Goal: Information Seeking & Learning: Learn about a topic

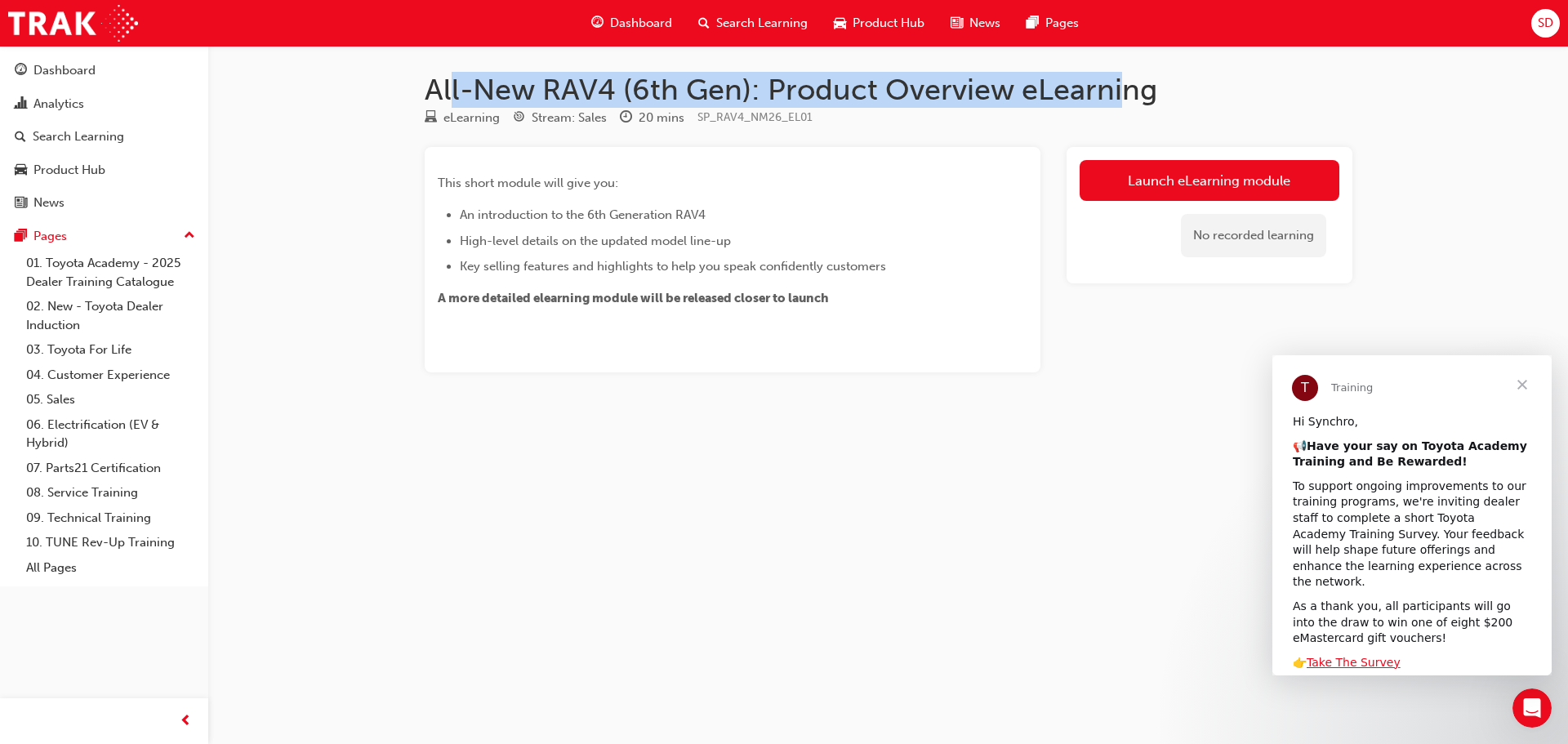
drag, startPoint x: 450, startPoint y: 96, endPoint x: 1118, endPoint y: 95, distance: 668.0
click at [1118, 95] on h1 "All-New RAV4 (6th Gen): Product Overview eLearning" at bounding box center [889, 90] width 928 height 36
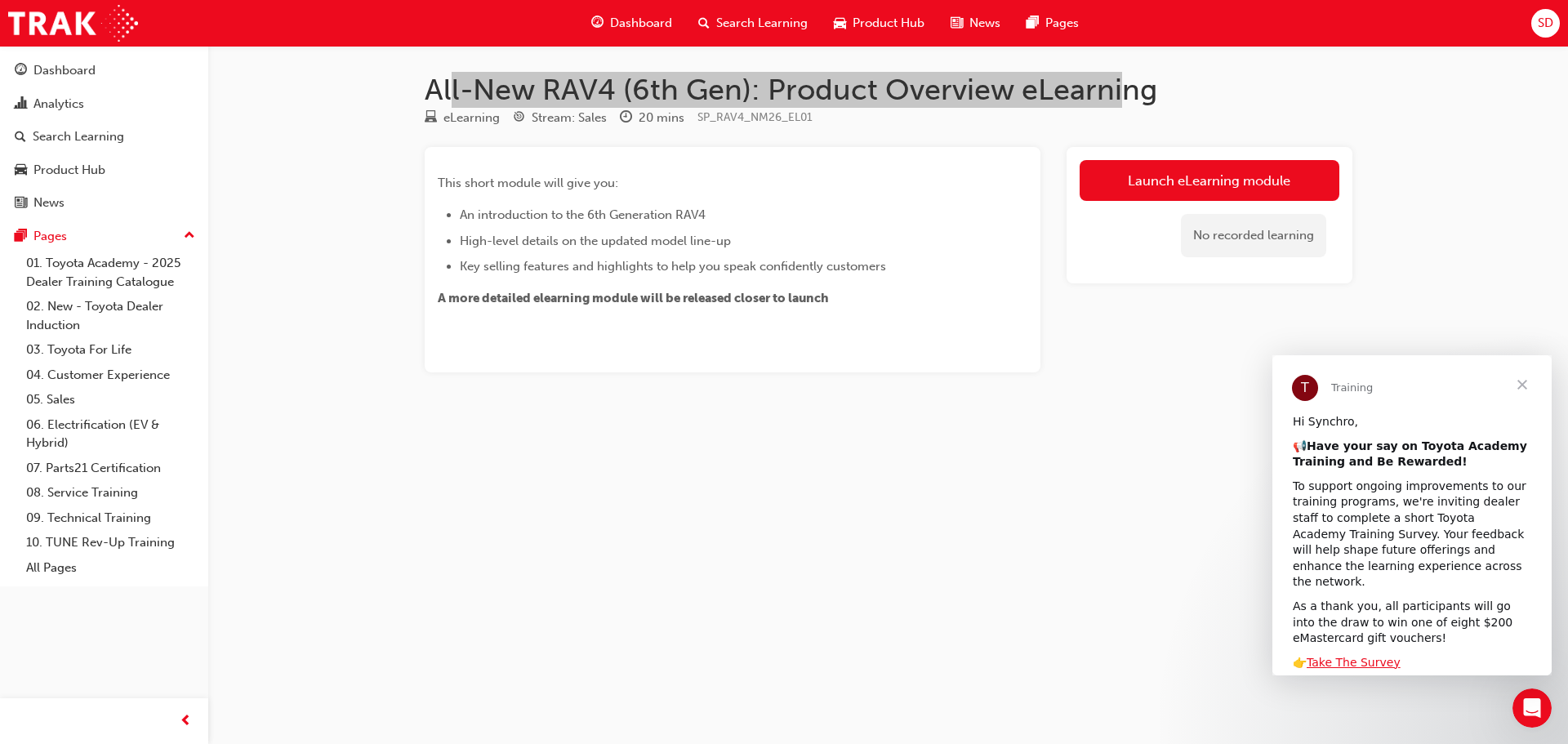
click at [1518, 385] on span "Close" at bounding box center [1522, 385] width 59 height 59
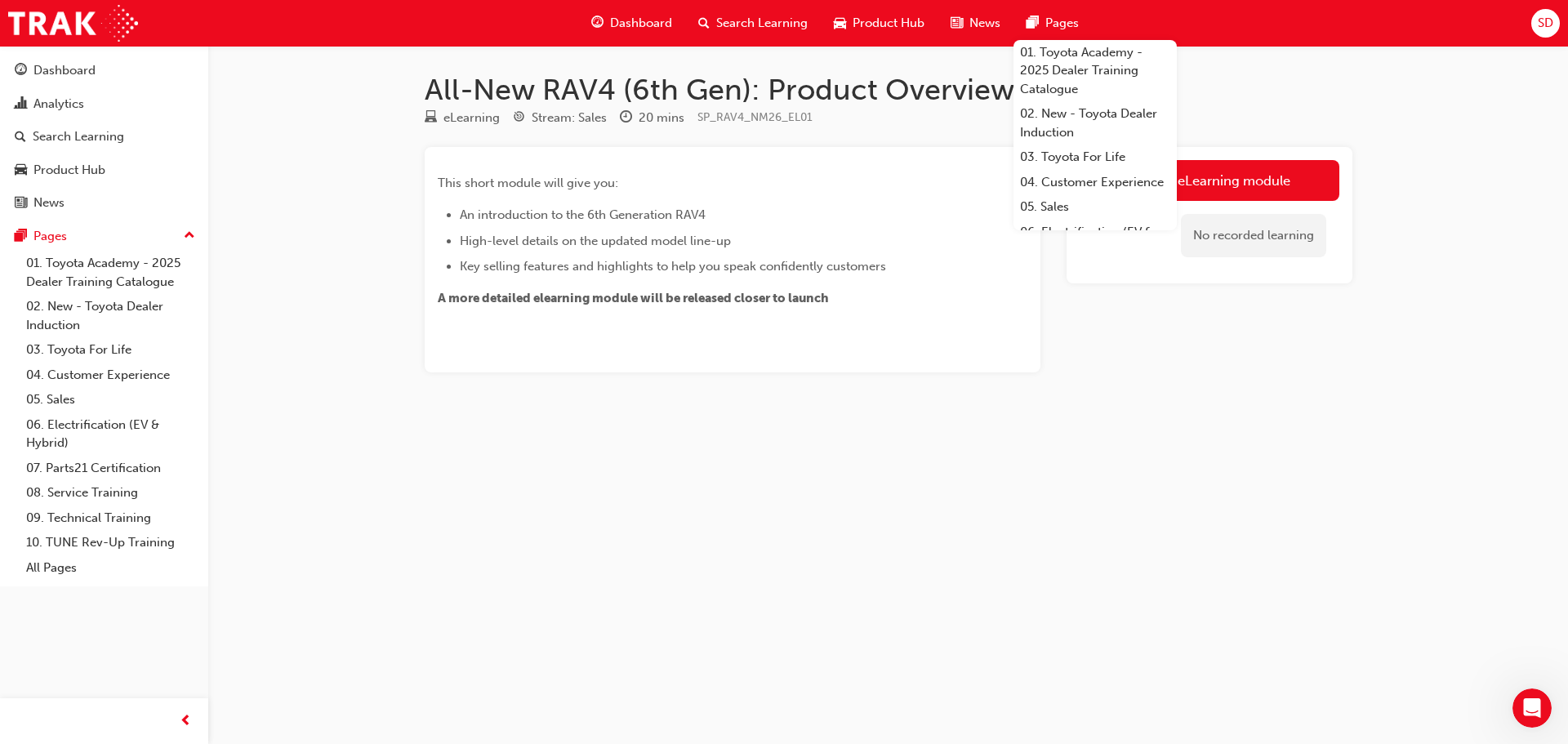
click at [881, 370] on div "This short module will give you: An introduction to the 6th Generation RAV4 Hig…" at bounding box center [732, 260] width 616 height 226
drag, startPoint x: 701, startPoint y: 115, endPoint x: 818, endPoint y: 114, distance: 117.0
click at [818, 114] on div "eLearning Stream: Sales 20 mins SP_RAV4_NM26_EL01" at bounding box center [889, 121] width 928 height 27
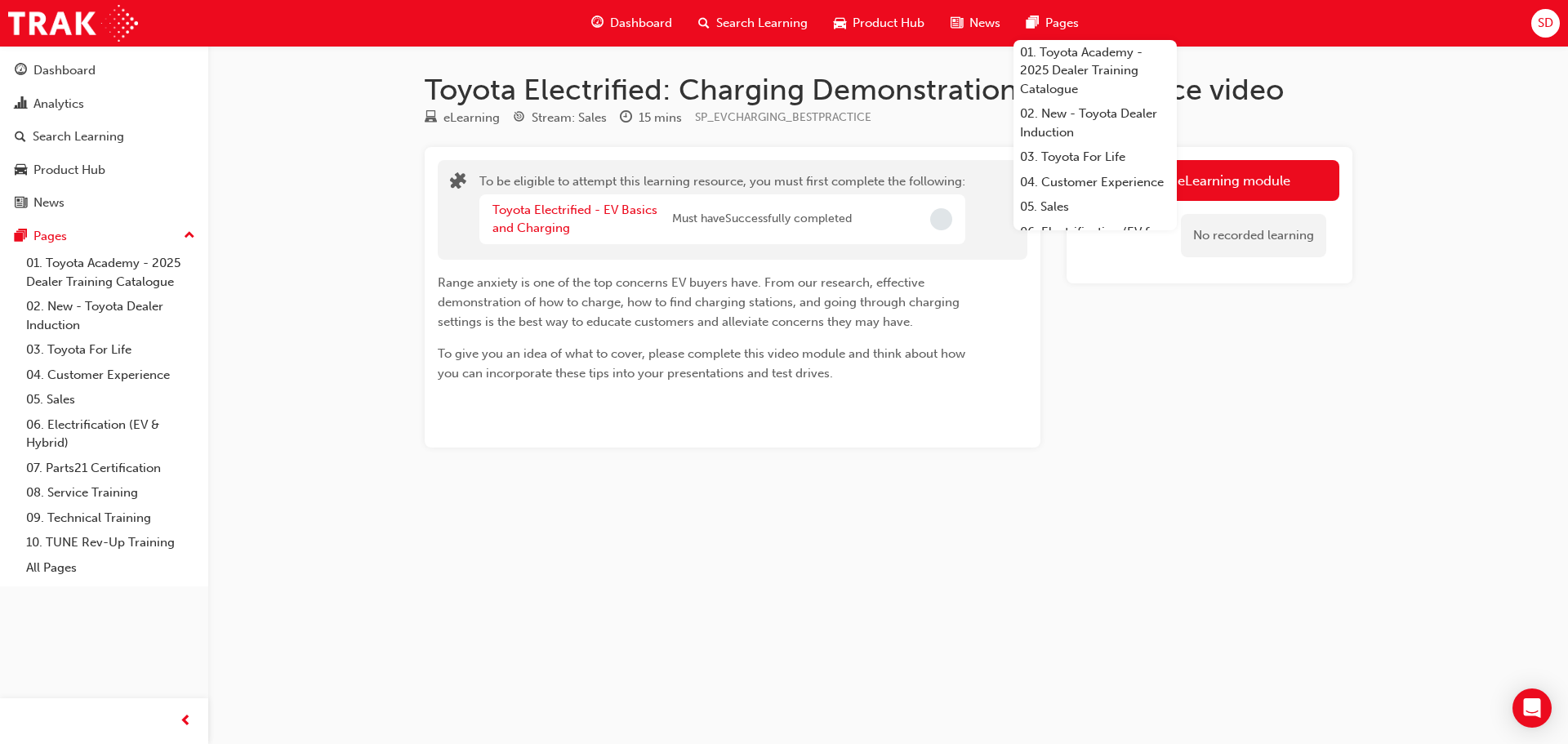
click at [713, 571] on div "Toyota Electrified: Charging Demonstration best practice video eLearning Stream…" at bounding box center [784, 372] width 1568 height 744
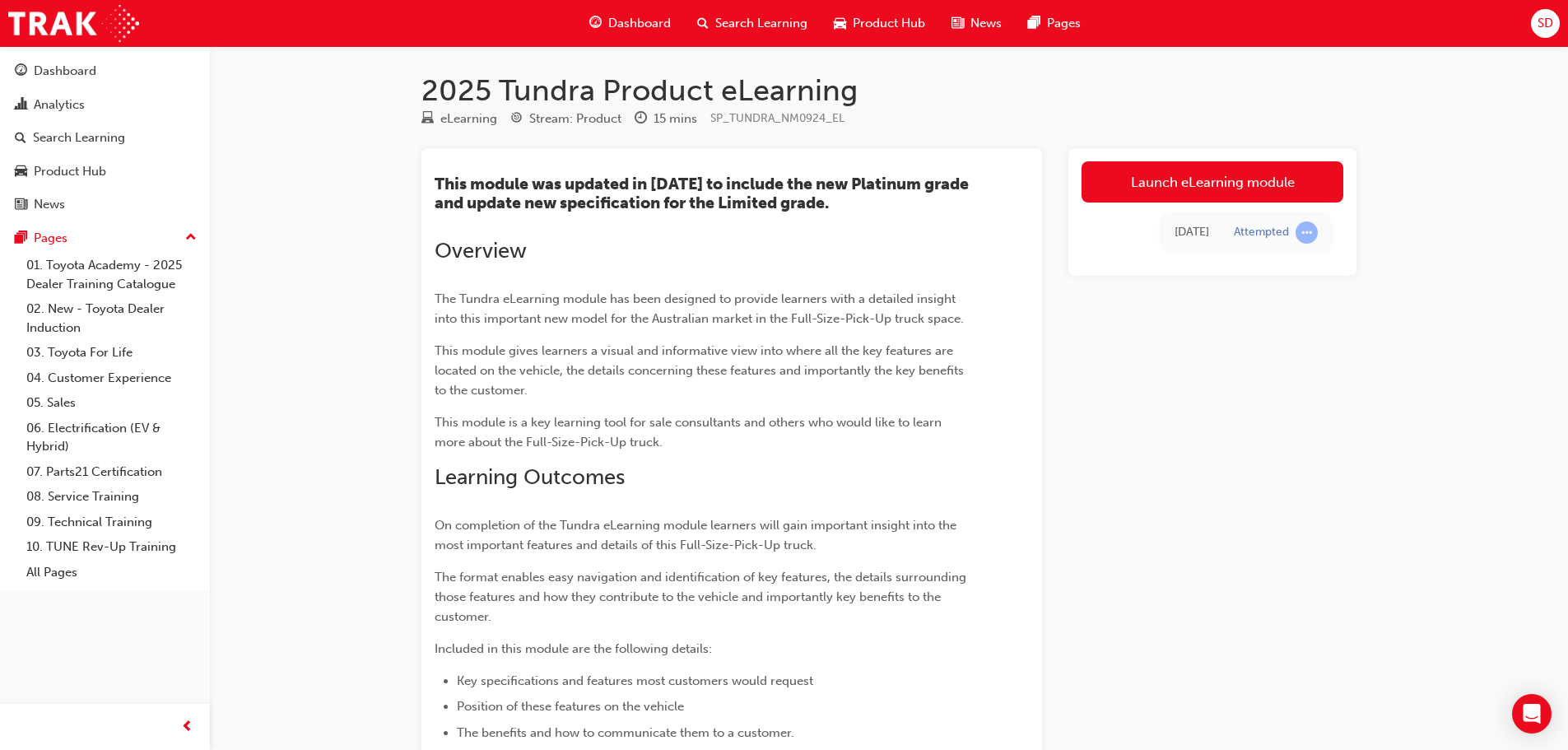
scroll to position [165, 0]
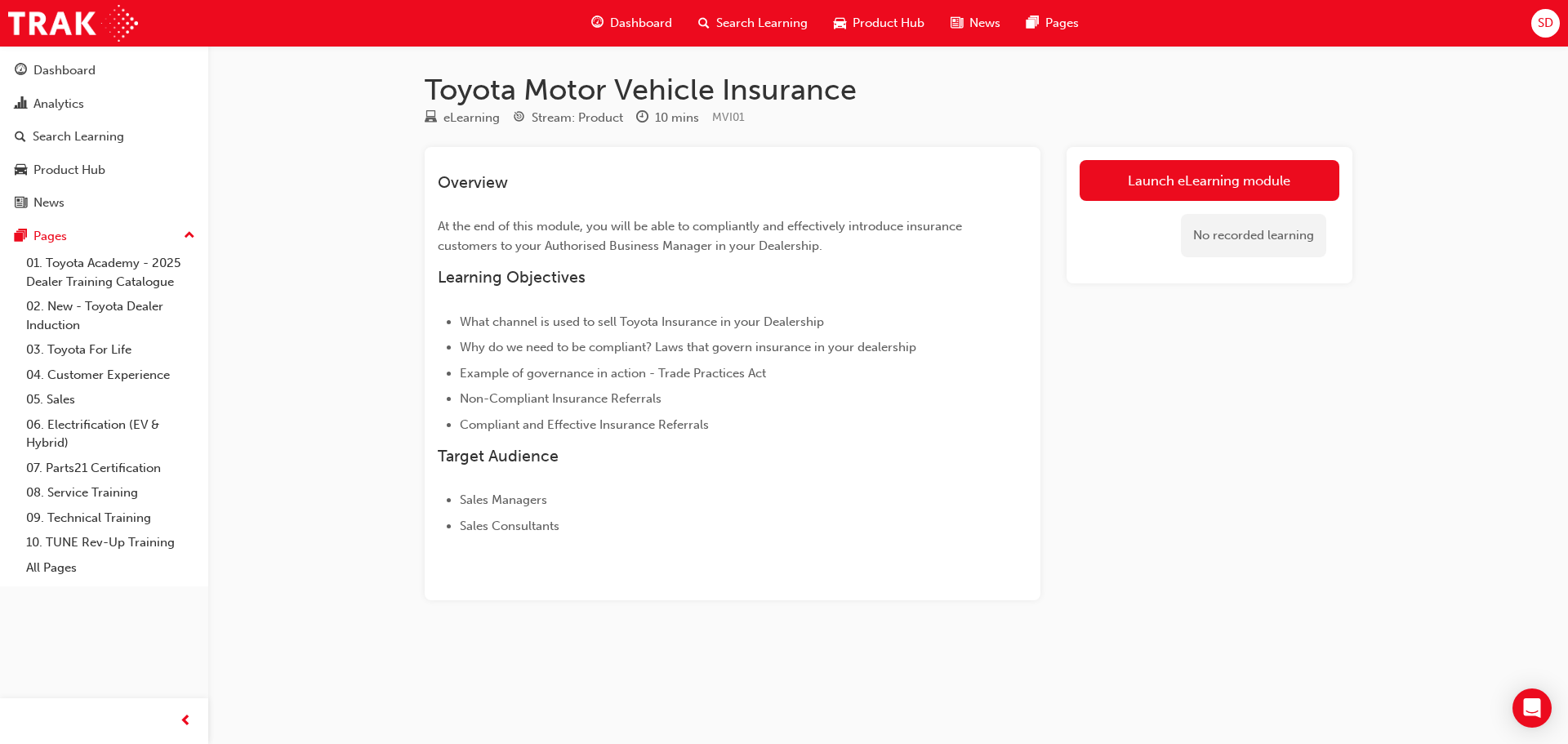
click at [676, 377] on span "Example of governance in action - Trade Practices Act" at bounding box center [613, 373] width 307 height 15
